Goal: Information Seeking & Learning: Check status

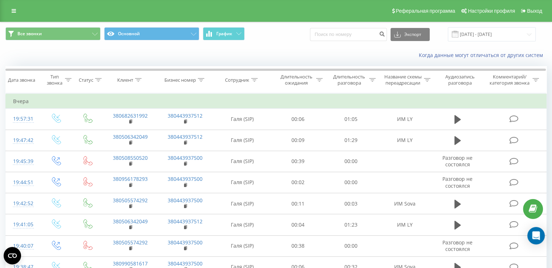
click at [1, 5] on div "Реферальная программа Настройки профиля Выход" at bounding box center [276, 11] width 552 height 22
click at [8, 10] on link at bounding box center [13, 11] width 13 height 10
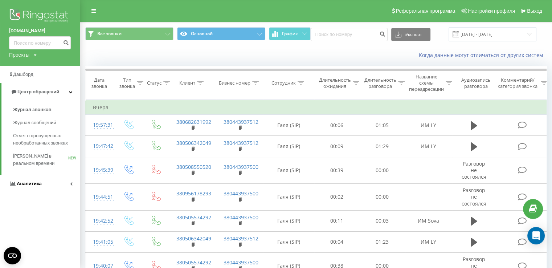
click at [24, 186] on span "Аналитика" at bounding box center [29, 183] width 25 height 5
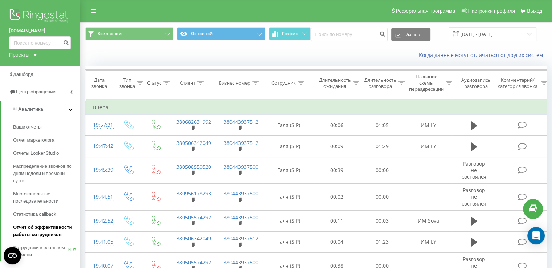
click at [30, 224] on span "Отчет об эффективности работы сотрудников" at bounding box center [44, 231] width 63 height 15
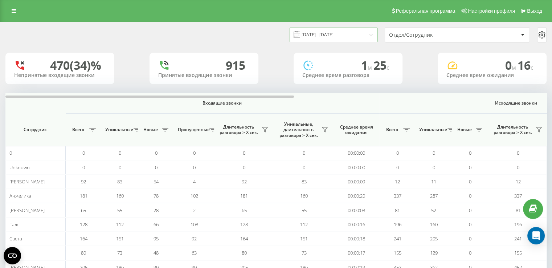
click at [370, 35] on input "20.07.2025 - 20.08.2025" at bounding box center [334, 35] width 88 height 14
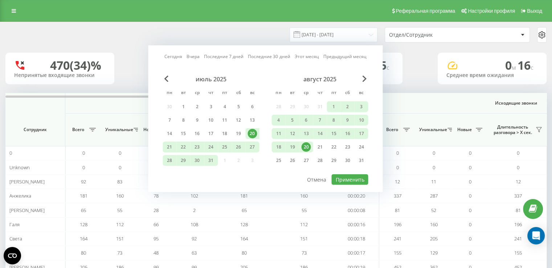
click at [309, 147] on div "20" at bounding box center [305, 146] width 9 height 9
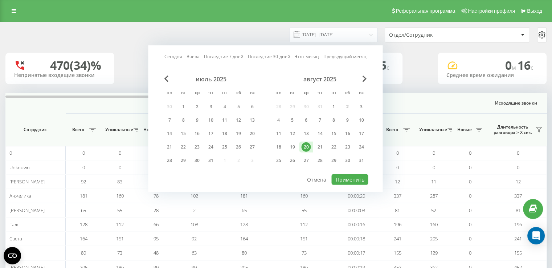
click at [309, 147] on div "20" at bounding box center [305, 146] width 9 height 9
click at [353, 178] on button "Применить" at bounding box center [349, 179] width 37 height 11
type input "20.08.2025 - 20.08.2025"
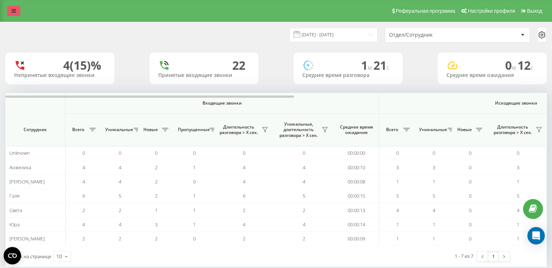
click at [12, 11] on icon at bounding box center [14, 10] width 4 height 5
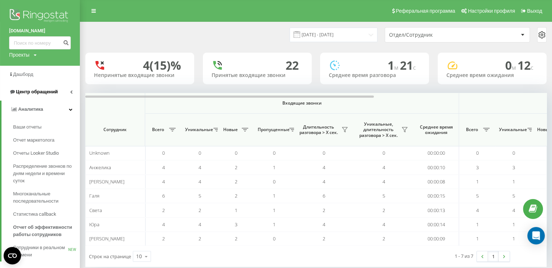
click at [45, 97] on link "Центр обращений" at bounding box center [40, 91] width 80 height 17
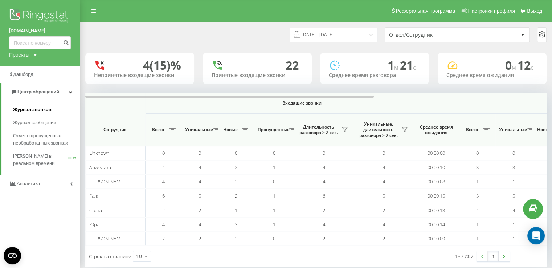
click at [36, 108] on span "Журнал звонков" at bounding box center [32, 109] width 38 height 7
